Goal: Task Accomplishment & Management: Complete application form

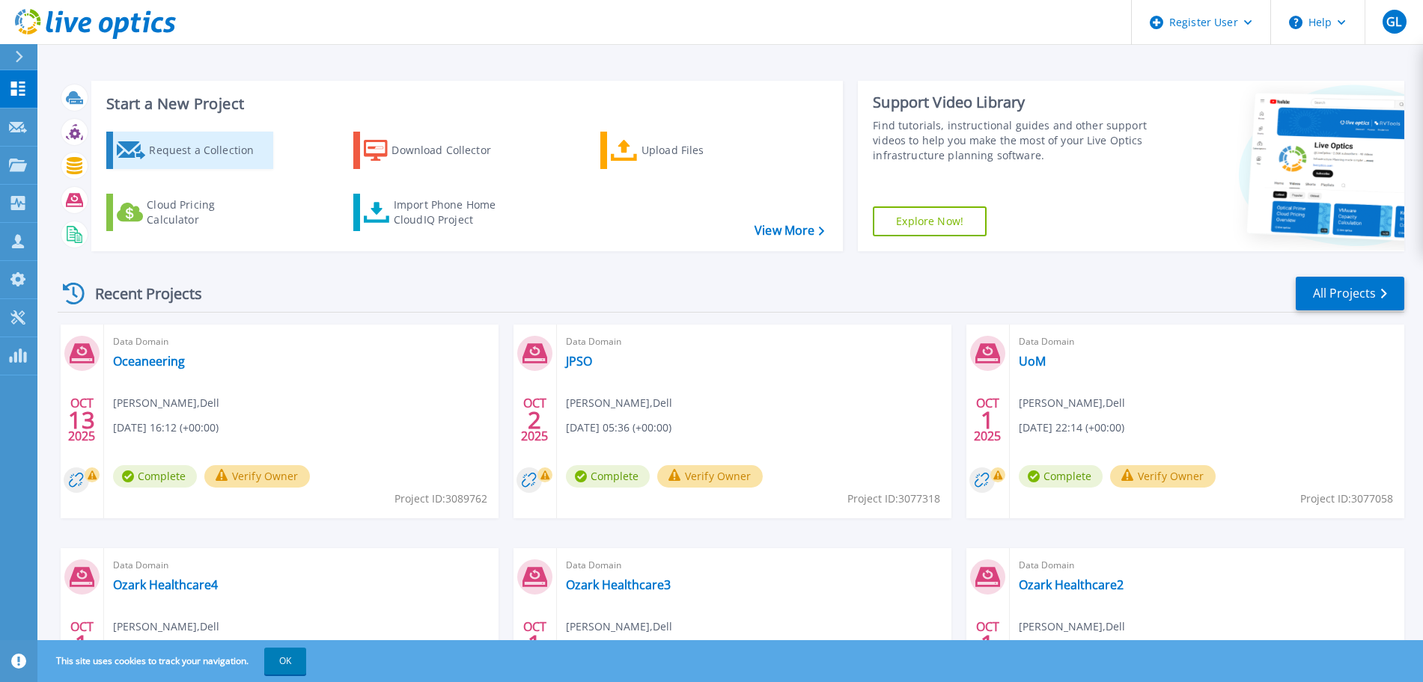
click at [177, 150] on div "Request a Collection" at bounding box center [209, 150] width 120 height 30
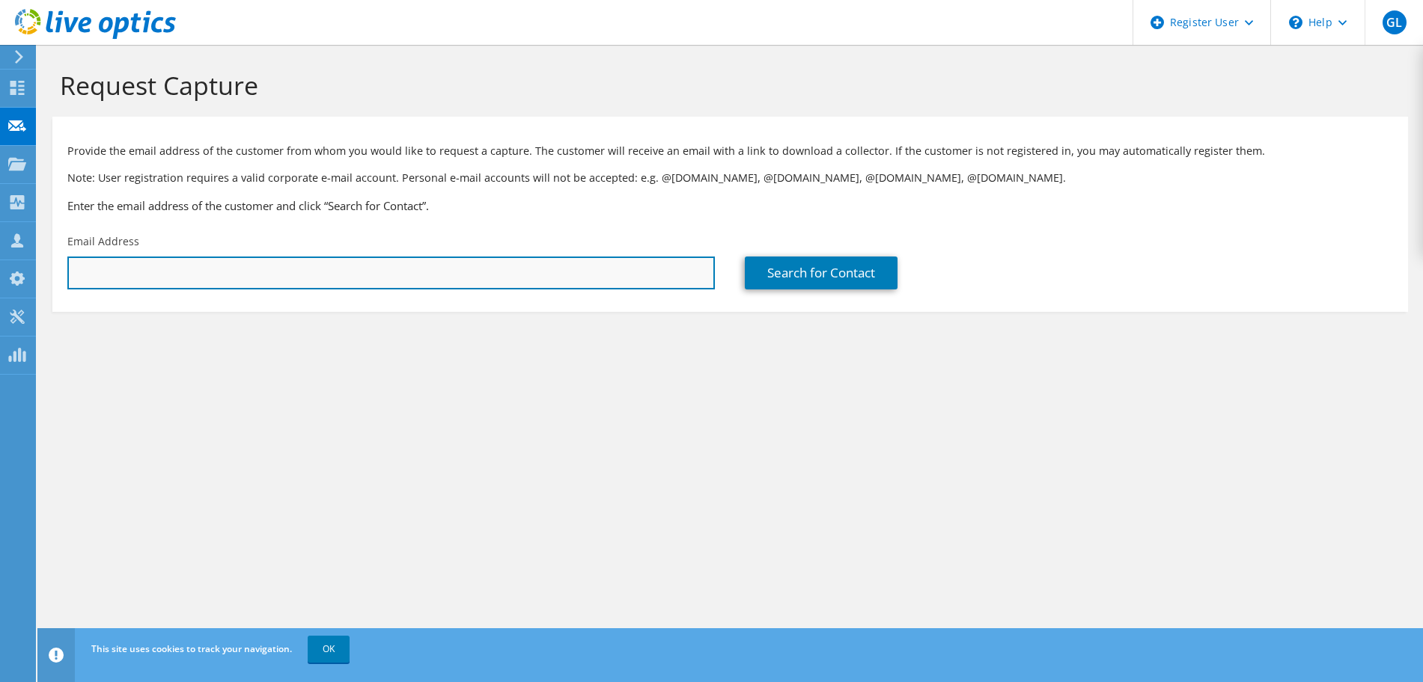
click at [310, 270] on input "text" at bounding box center [390, 273] width 647 height 33
paste input "jrogers@lakeregional.com"
type input "jrogers@lakeregional.com"
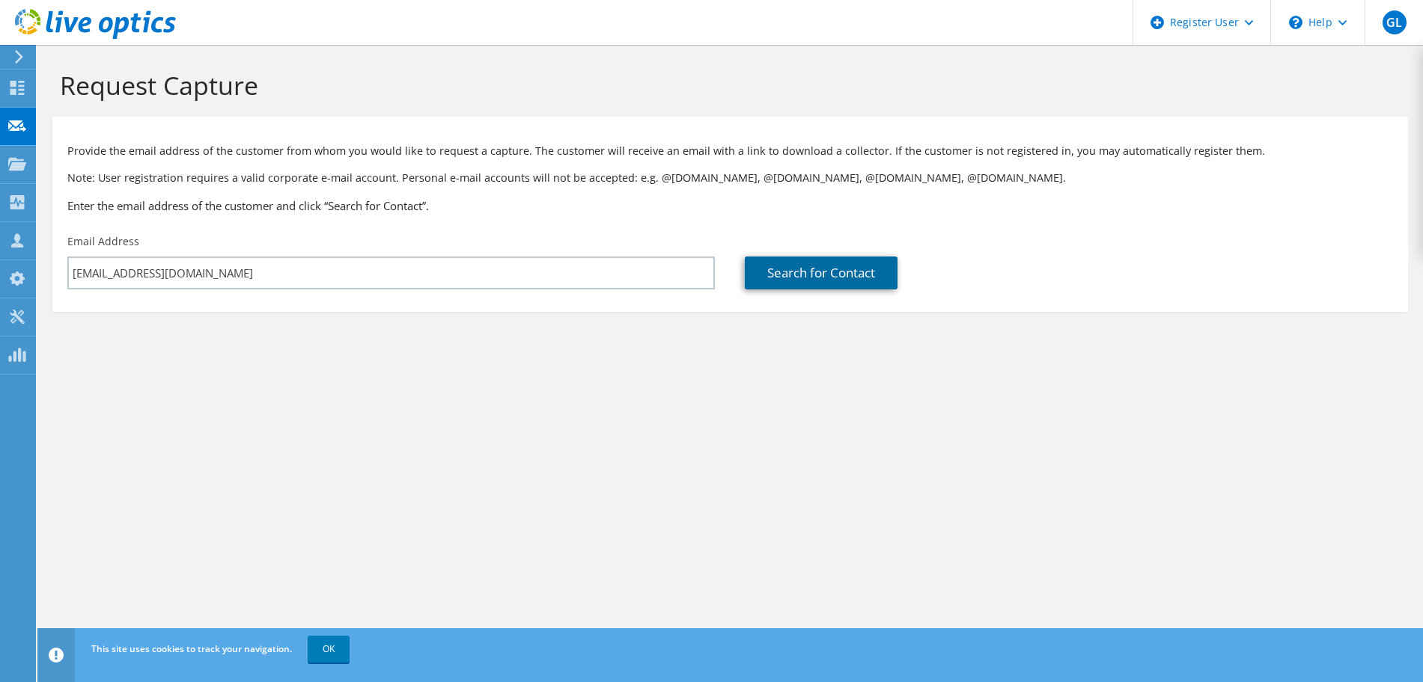
click at [807, 268] on link "Search for Contact" at bounding box center [821, 273] width 153 height 33
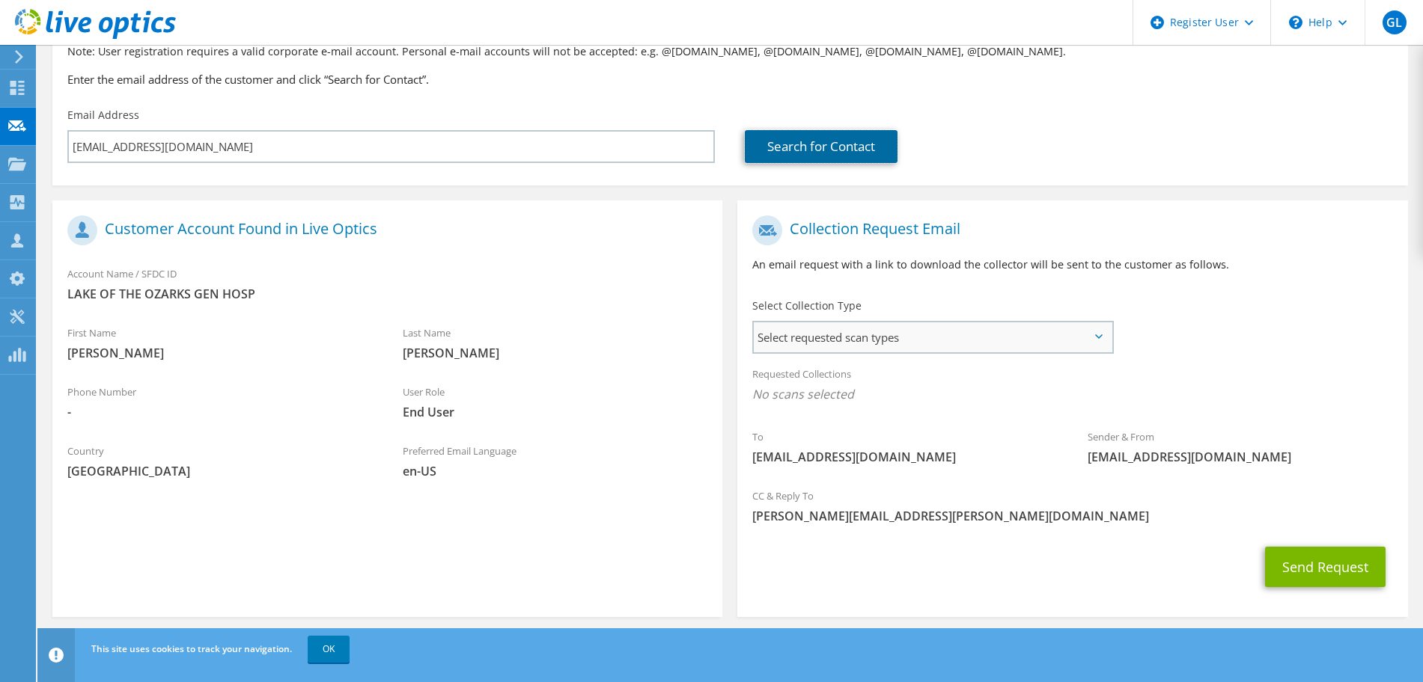
scroll to position [136, 0]
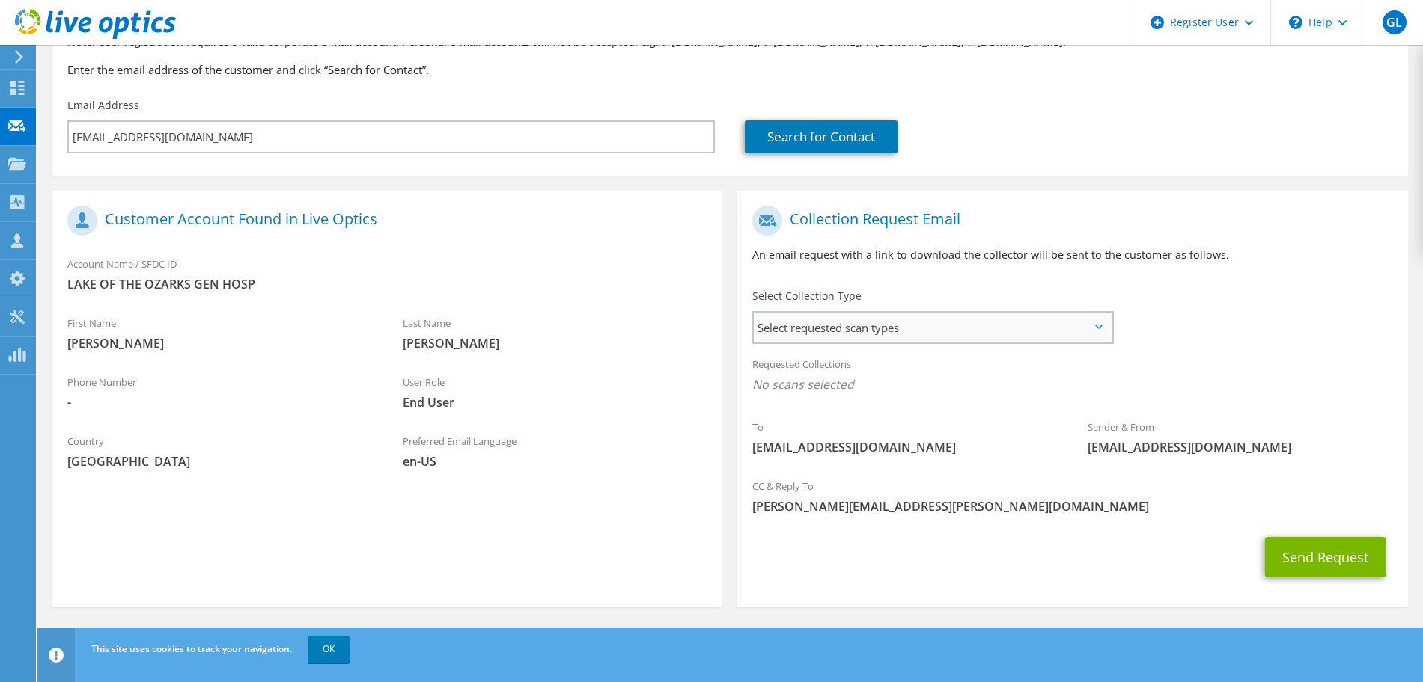
click at [1099, 330] on span "Select requested scan types" at bounding box center [932, 328] width 357 height 30
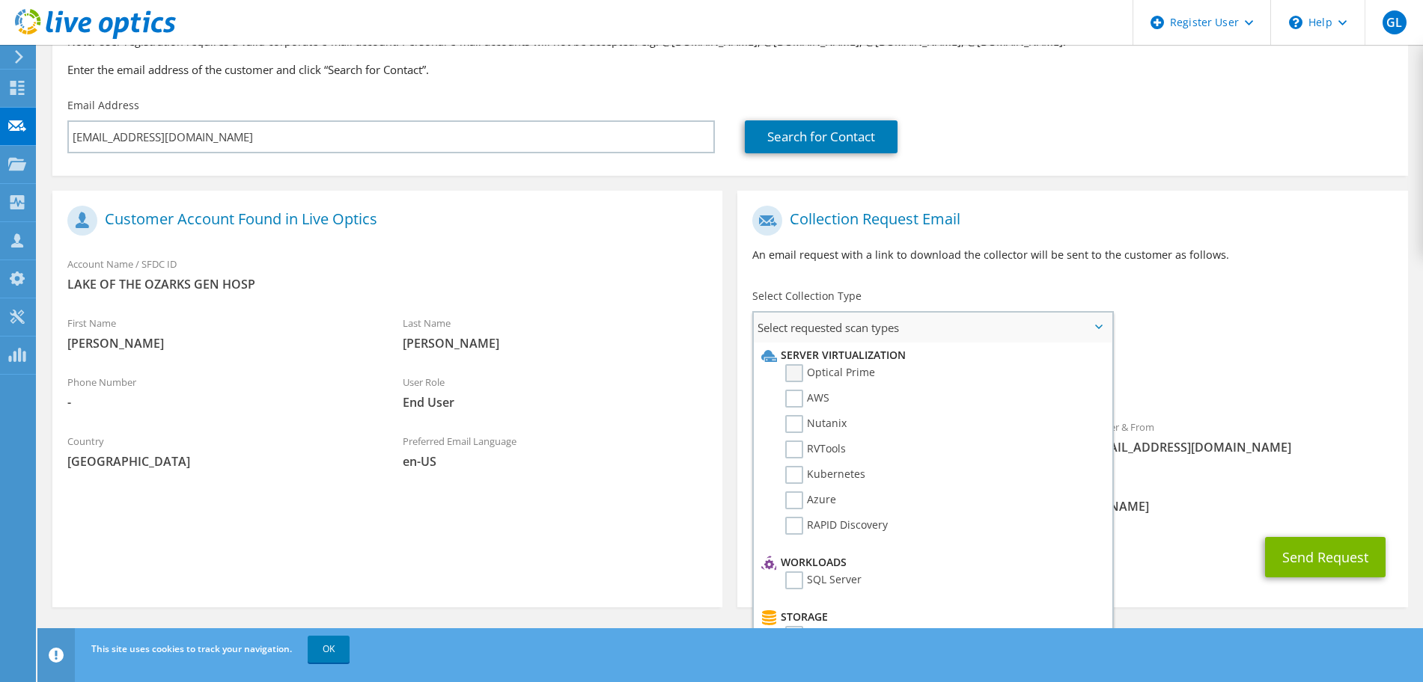
click at [802, 373] on label "Optical Prime" at bounding box center [830, 373] width 90 height 18
click at [0, 0] on input "Optical Prime" at bounding box center [0, 0] width 0 height 0
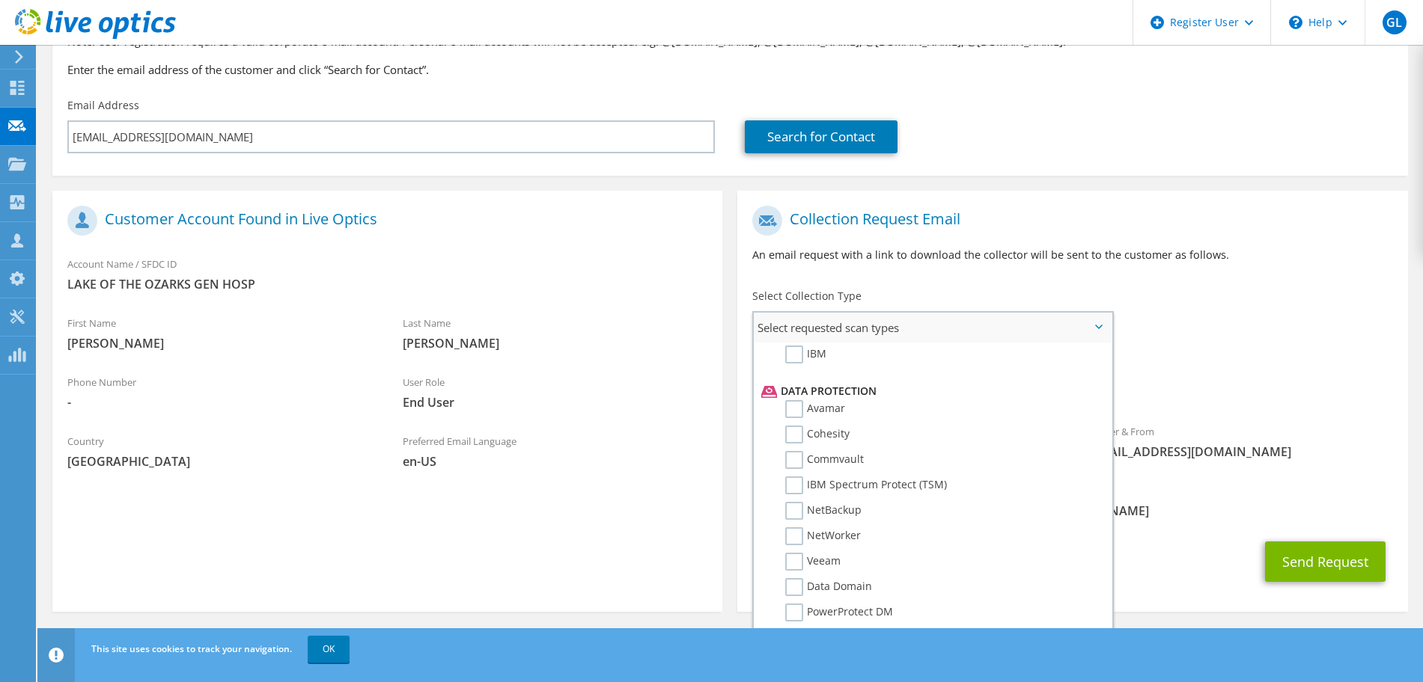
scroll to position [655, 0]
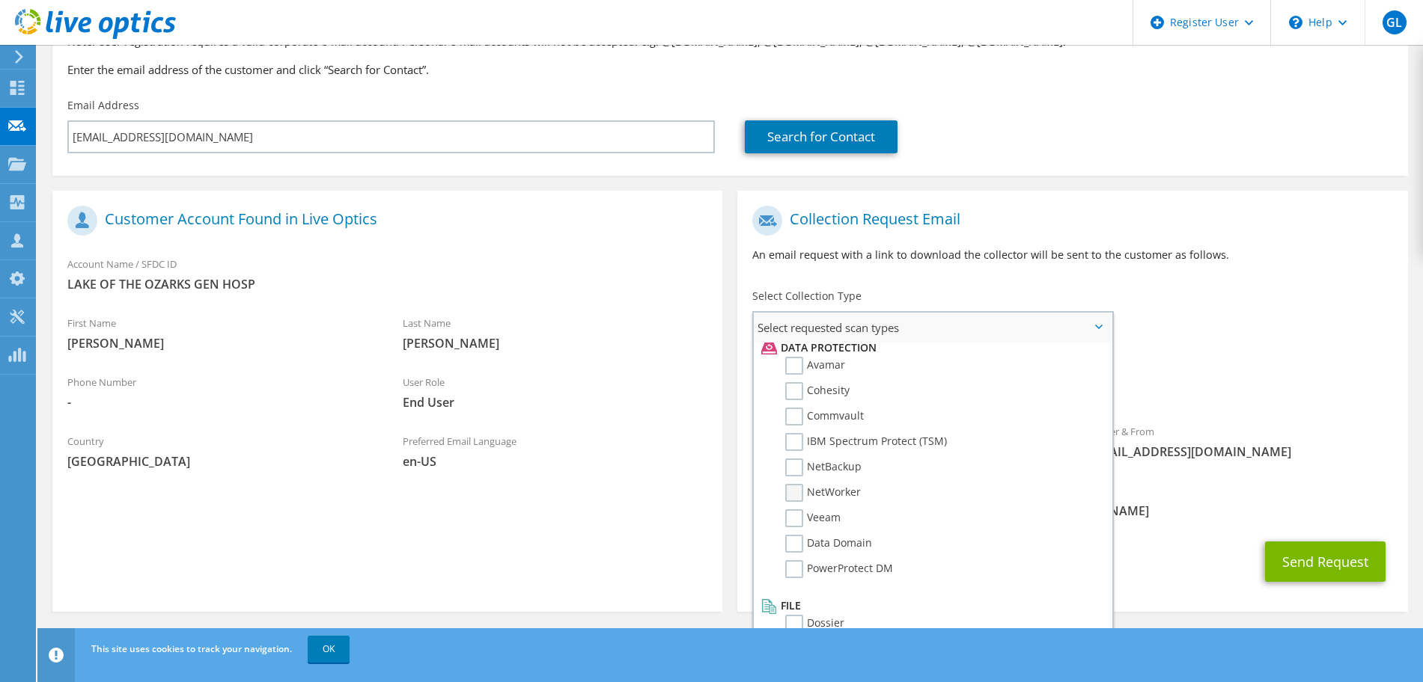
click at [791, 492] on label "NetWorker" at bounding box center [823, 493] width 76 height 18
click at [0, 0] on input "NetWorker" at bounding box center [0, 0] width 0 height 0
click at [792, 368] on label "Avamar" at bounding box center [815, 366] width 60 height 18
click at [0, 0] on input "Avamar" at bounding box center [0, 0] width 0 height 0
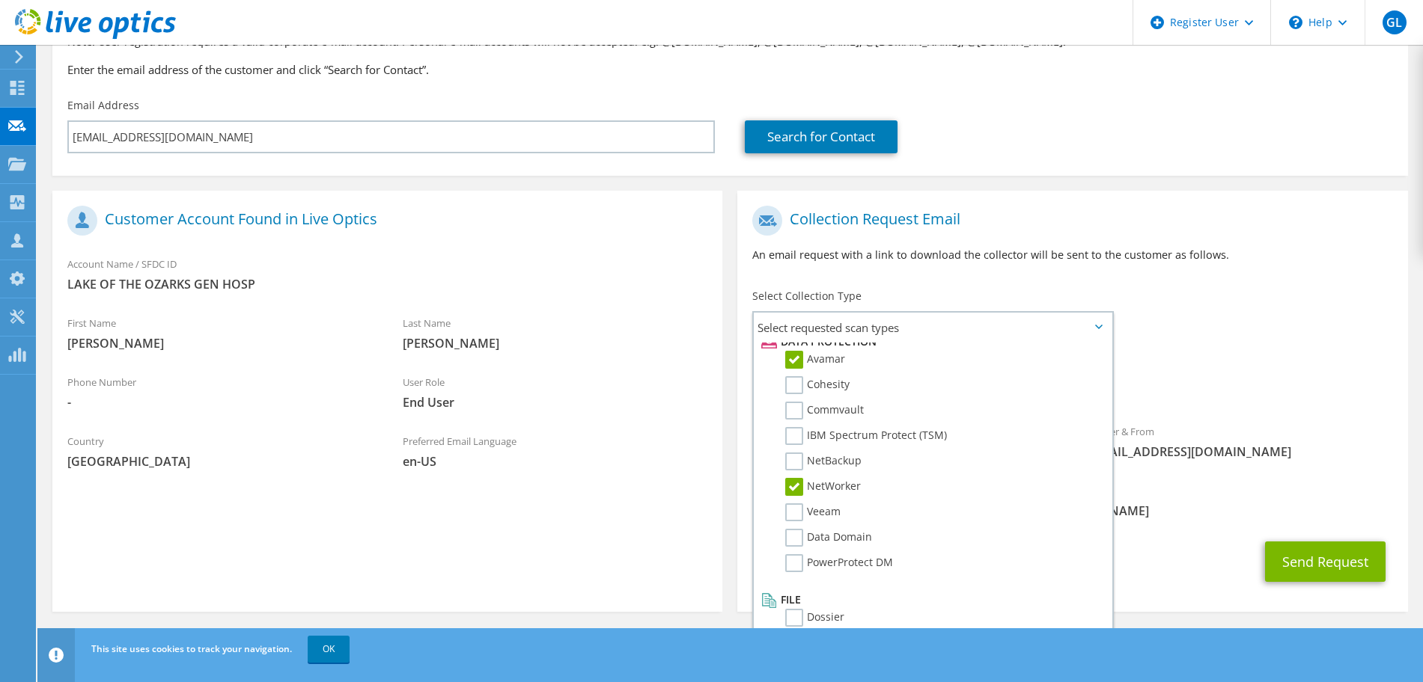
click at [1291, 373] on div "Requested Collections No scans selected Optical Prime NetWorker Avamar" at bounding box center [1072, 379] width 670 height 60
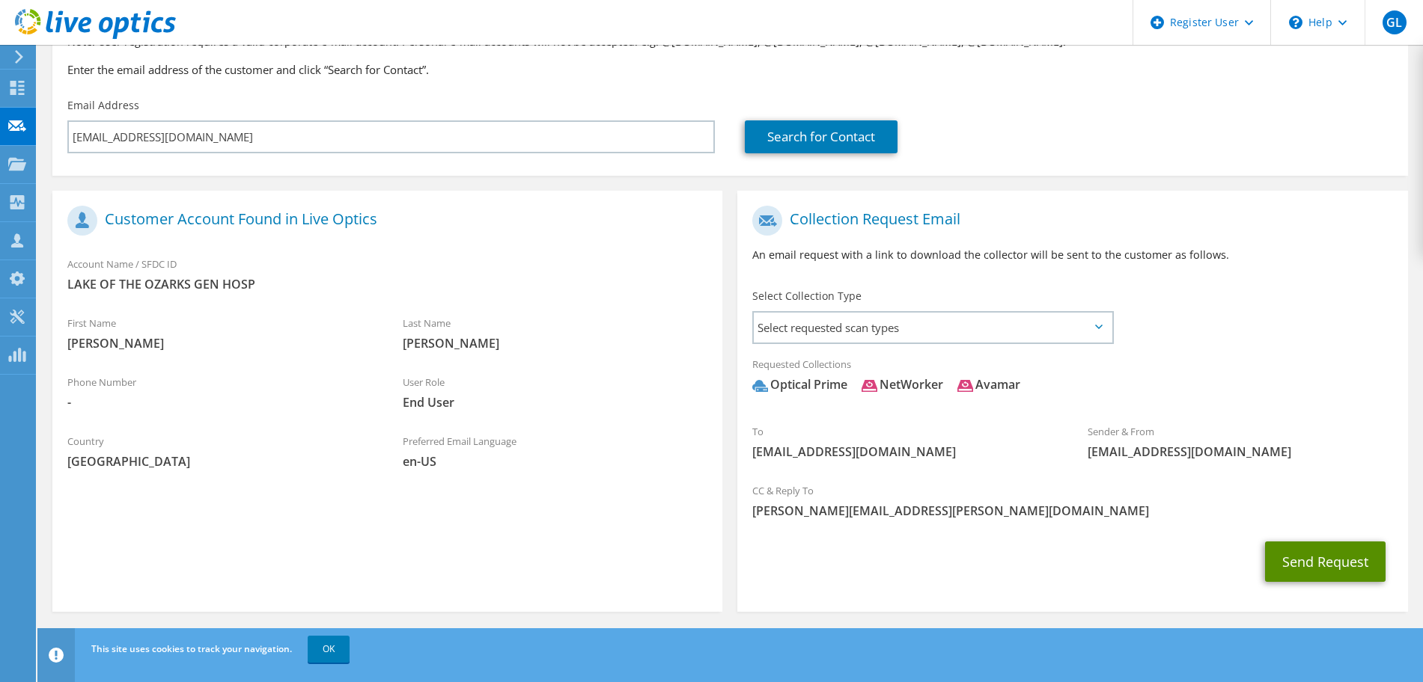
click at [1325, 562] on button "Send Request" at bounding box center [1325, 562] width 120 height 40
